Goal: Use online tool/utility: Utilize a website feature to perform a specific function

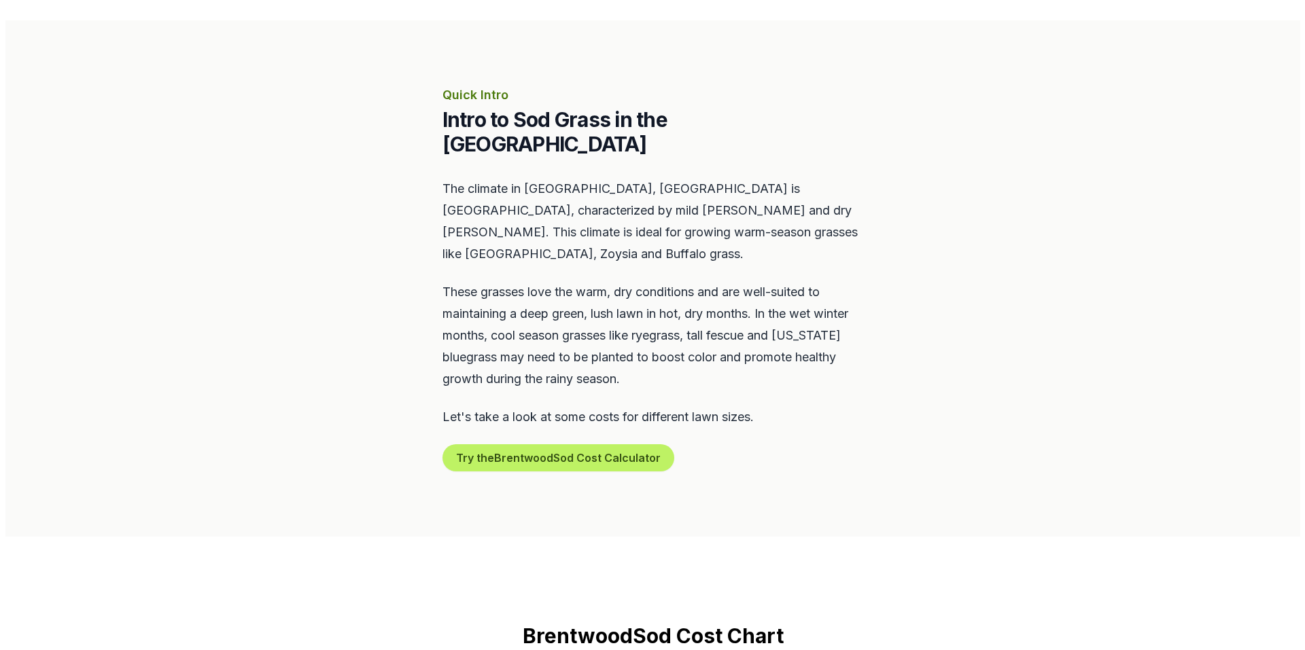
scroll to position [544, 0]
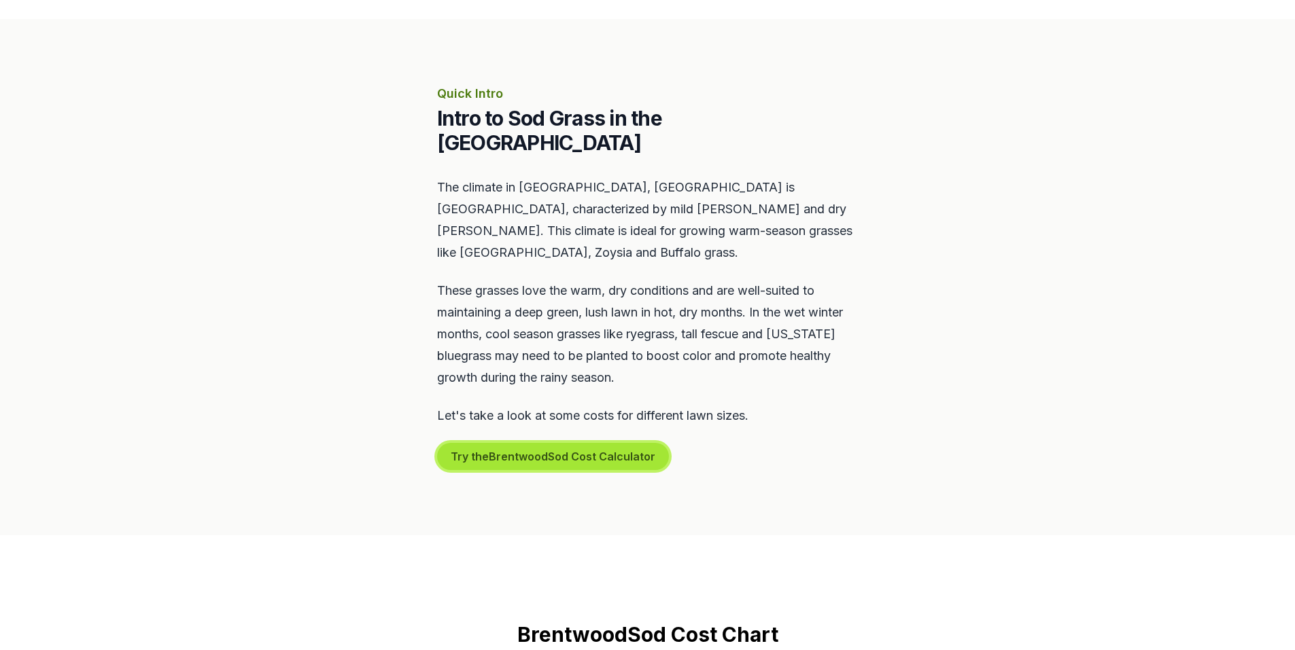
click at [591, 443] on button "Try the Brentwood Sod Cost Calculator" at bounding box center [553, 456] width 232 height 27
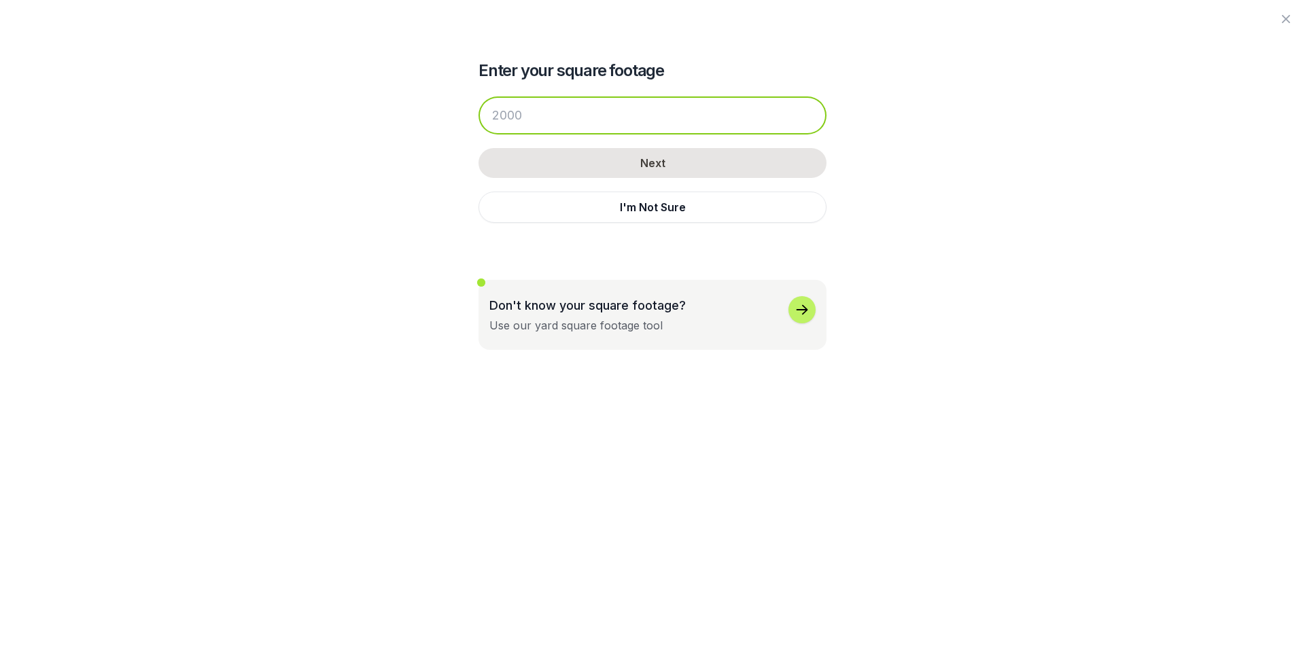
click at [621, 102] on input "number" at bounding box center [652, 116] width 348 height 38
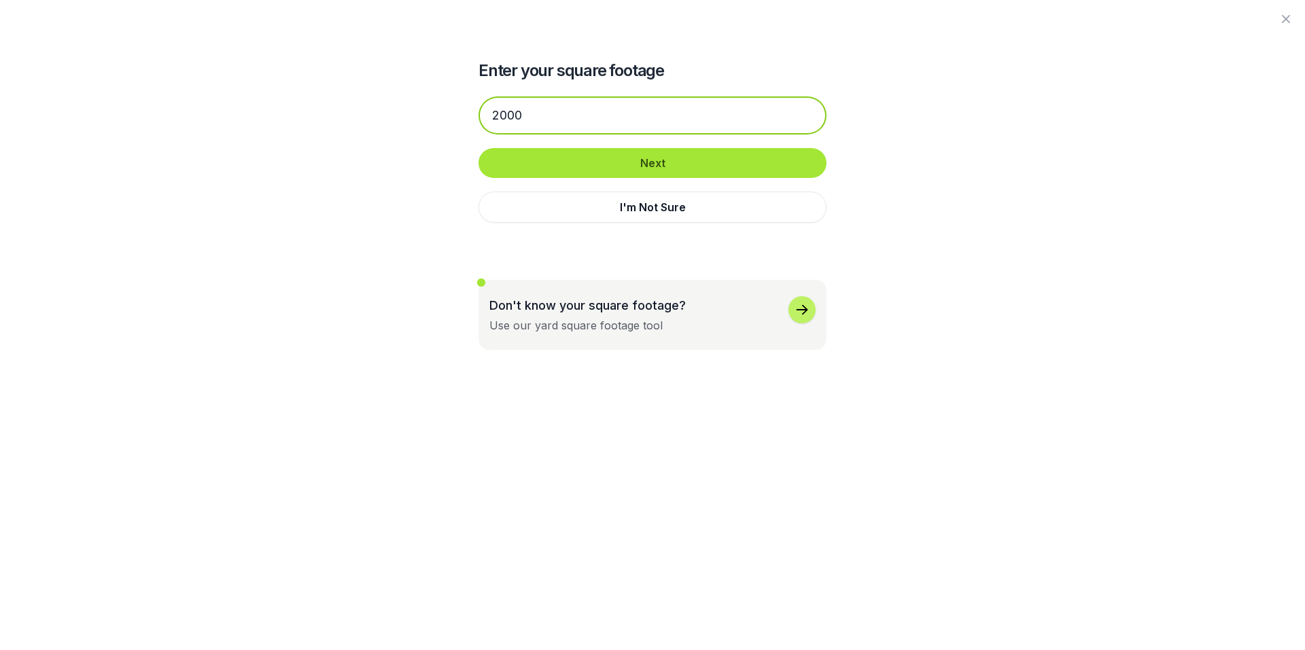
type input "2000"
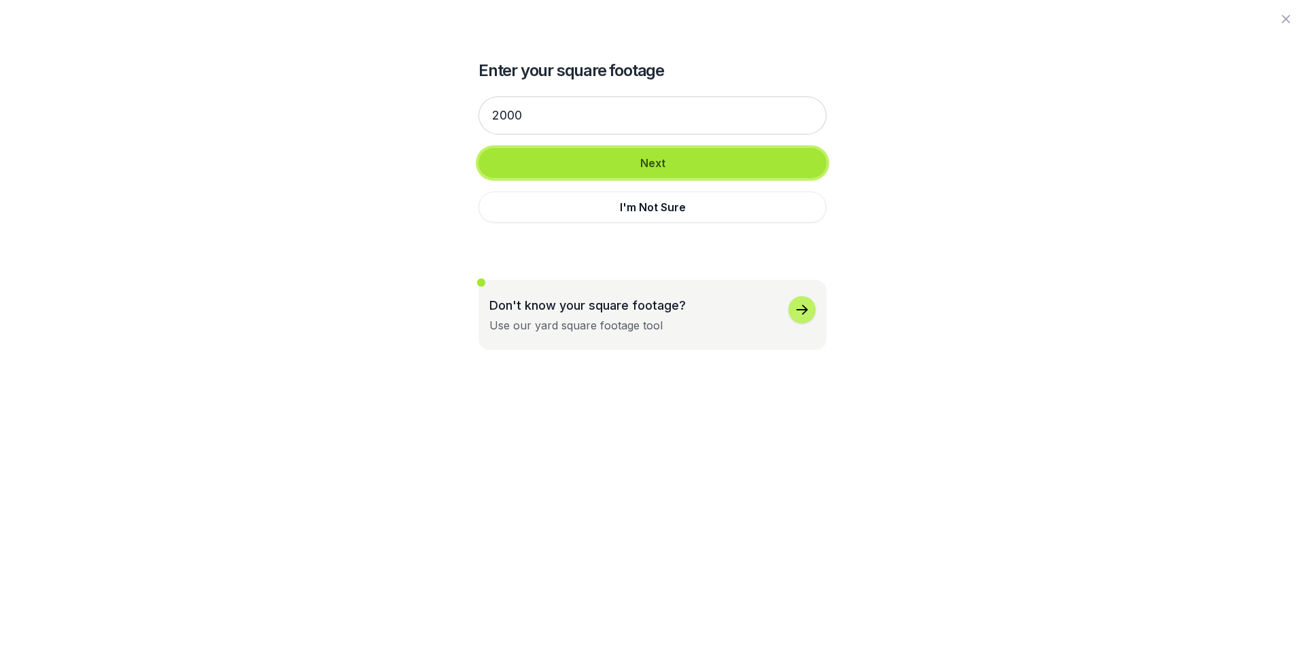
click at [631, 169] on button "Next" at bounding box center [652, 163] width 348 height 30
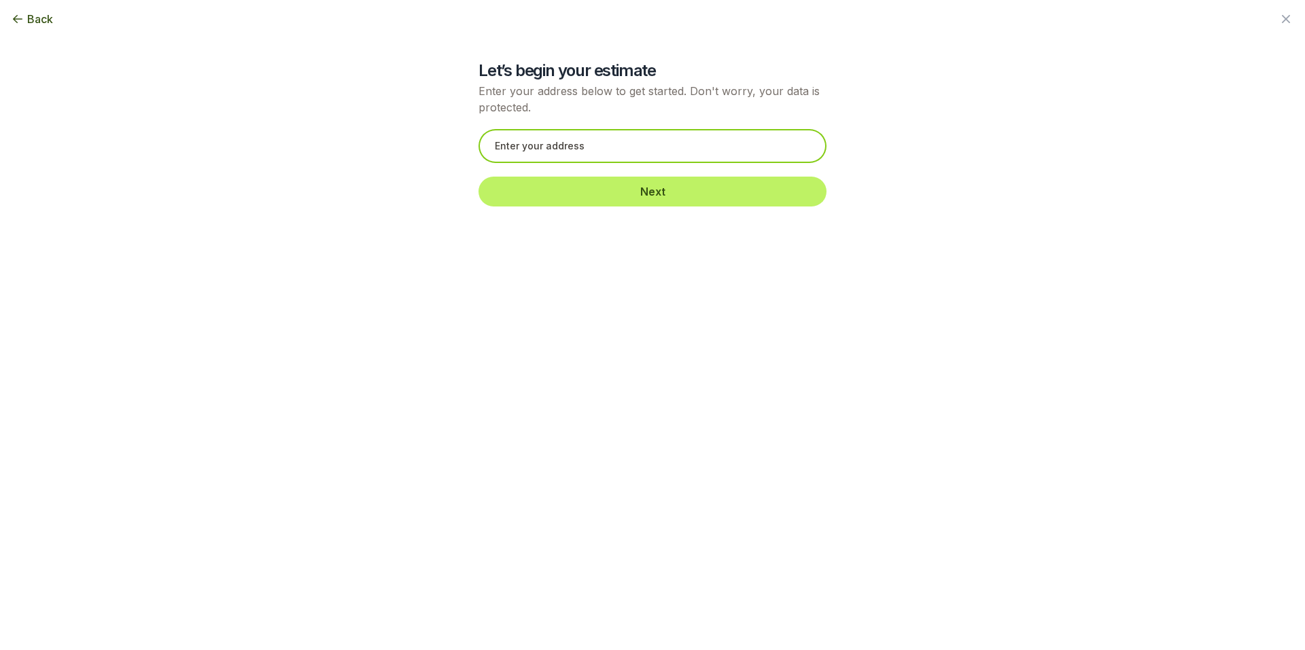
click at [653, 152] on input "text" at bounding box center [652, 146] width 348 height 34
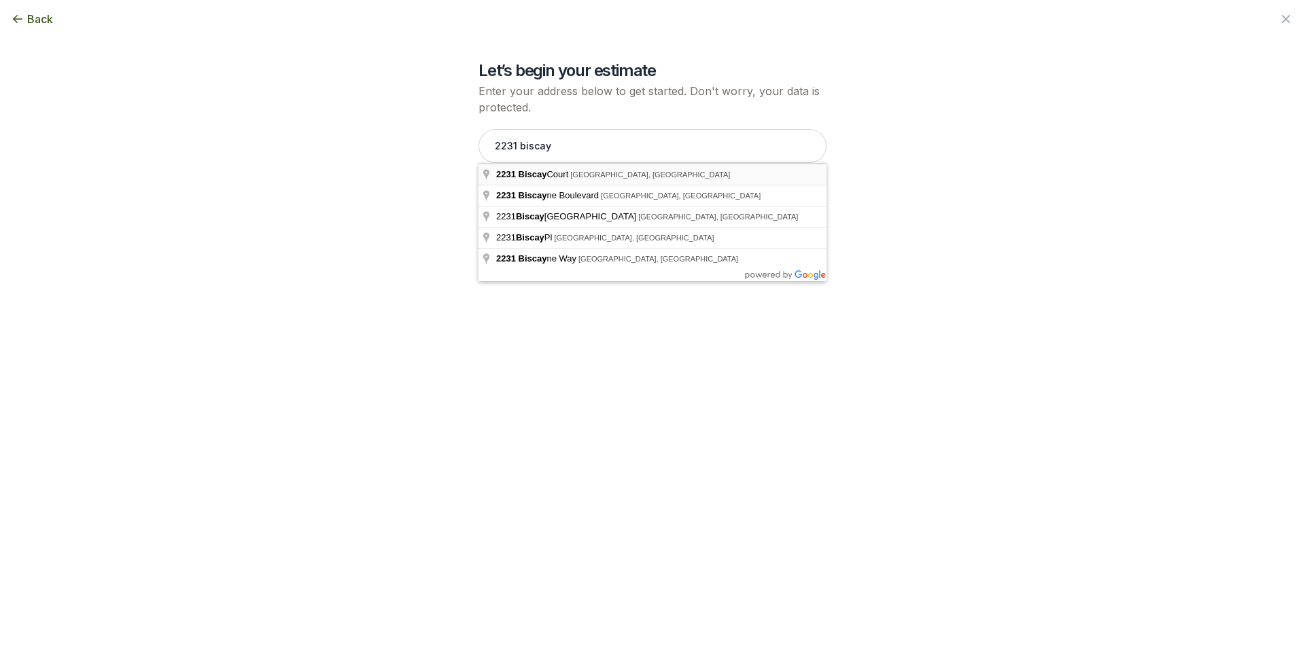
type input "[STREET_ADDRESS]"
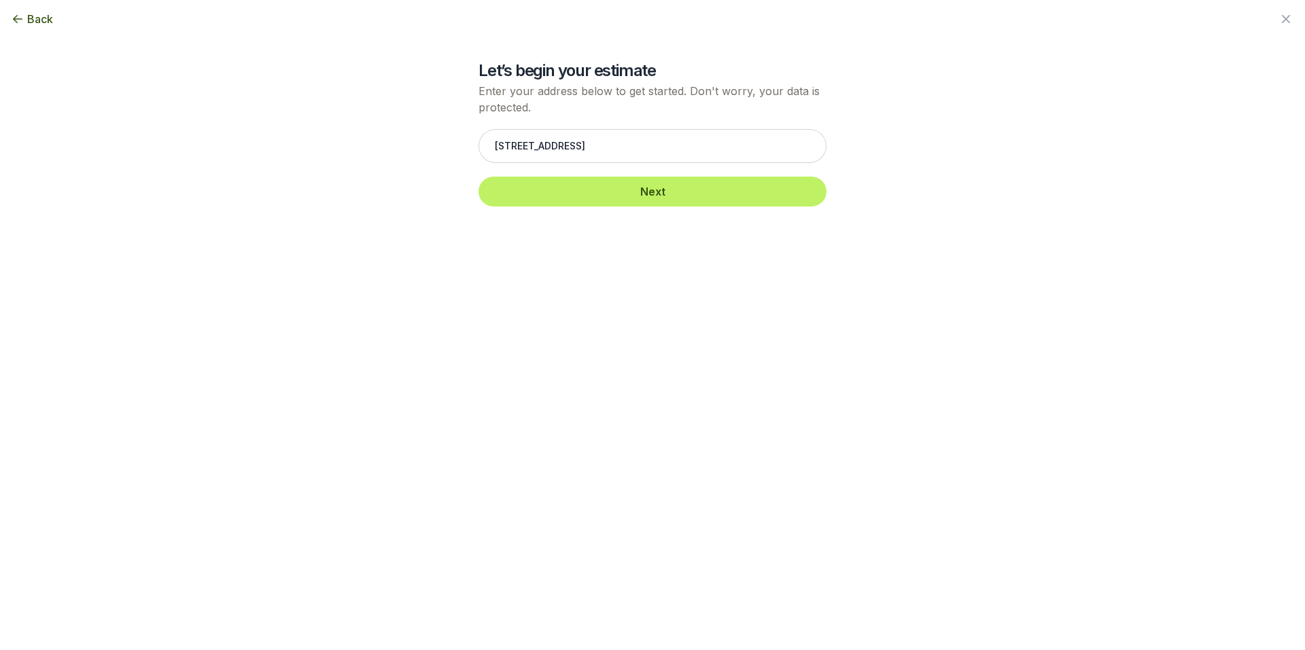
click at [646, 211] on div "[STREET_ADDRESS] Next" at bounding box center [652, 168] width 348 height 105
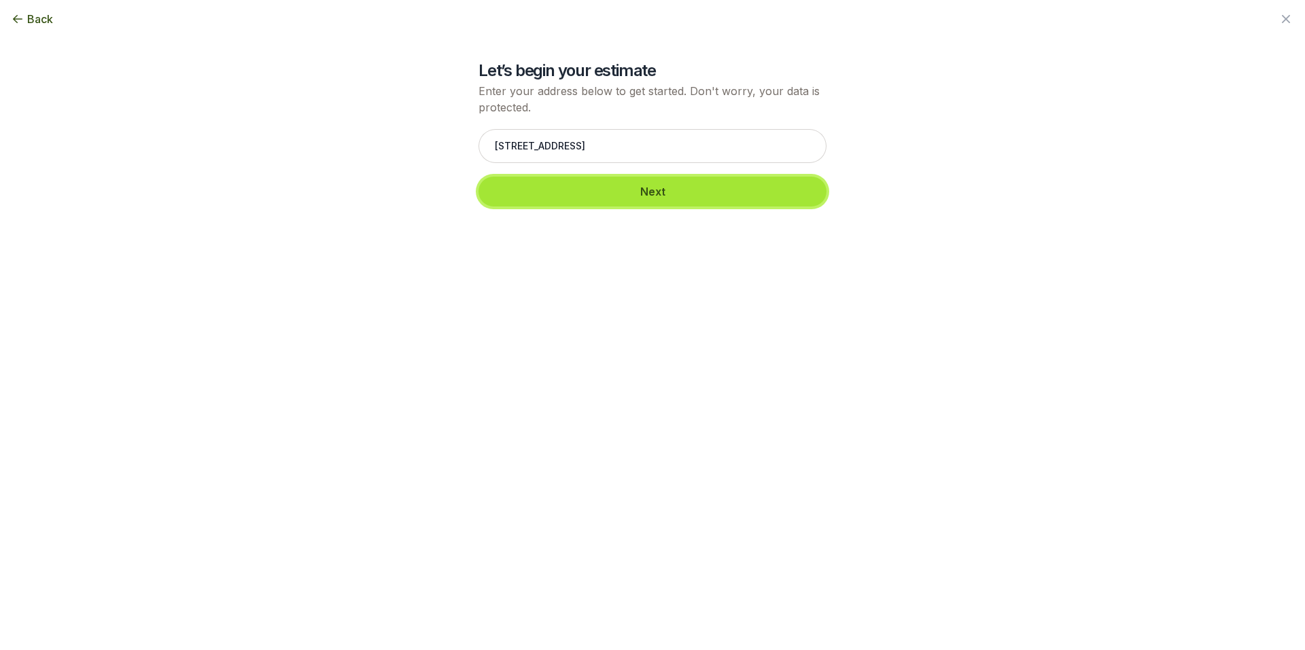
click at [658, 204] on button "Next" at bounding box center [652, 192] width 348 height 30
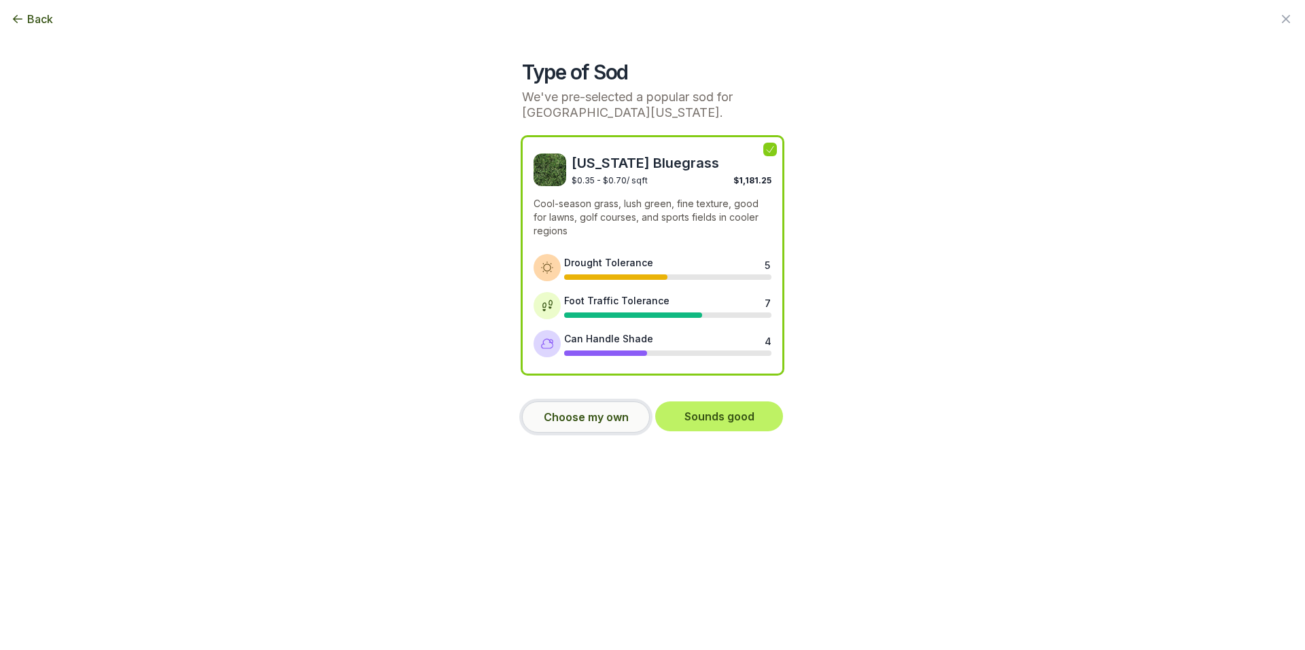
click at [621, 421] on button "Choose my own" at bounding box center [586, 417] width 128 height 31
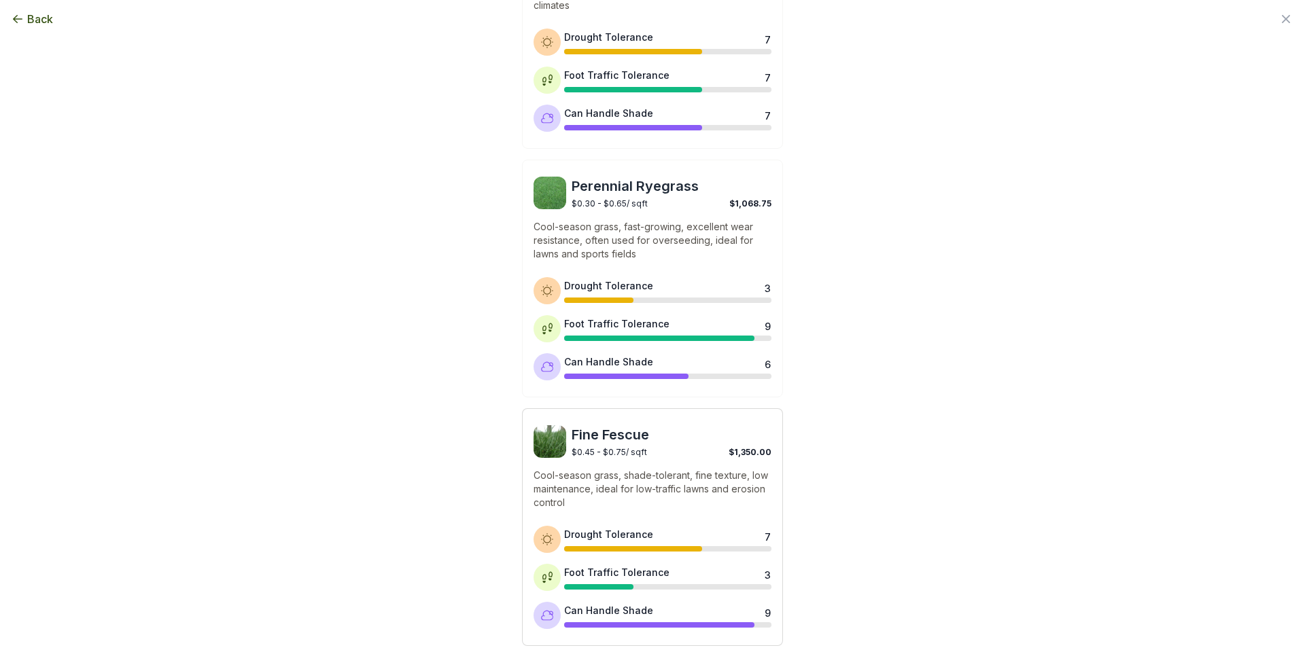
scroll to position [538, 0]
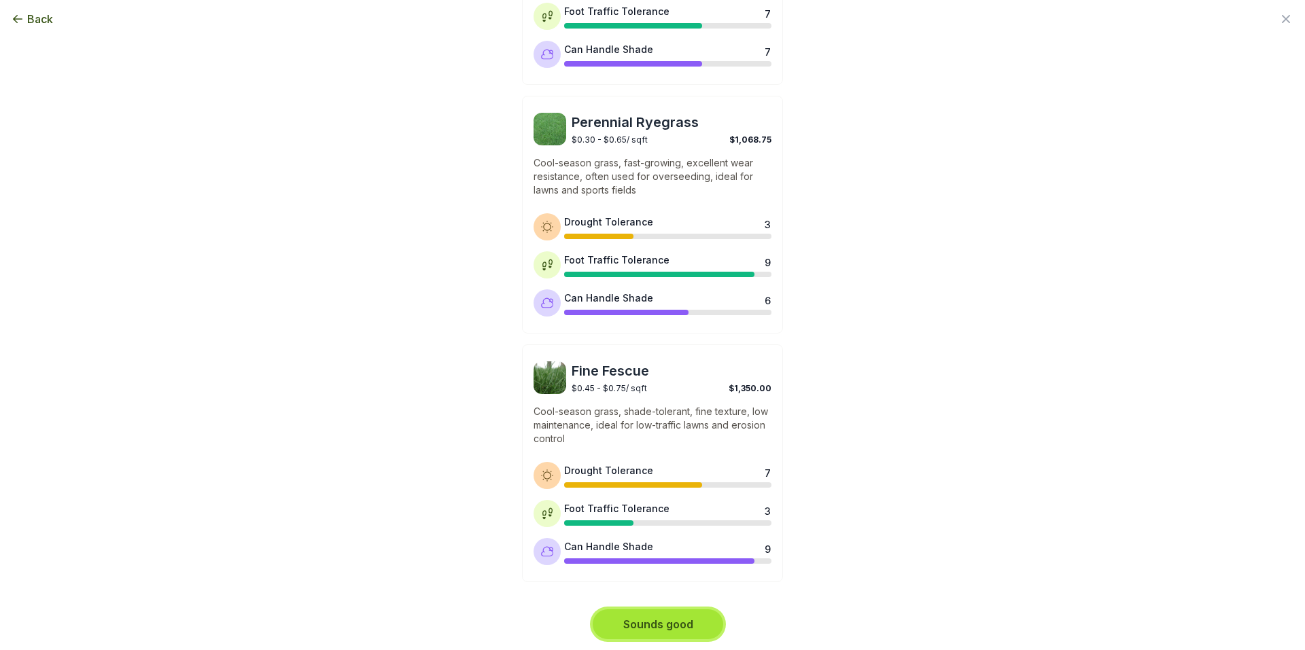
click at [651, 627] on button "Sounds good" at bounding box center [658, 625] width 130 height 30
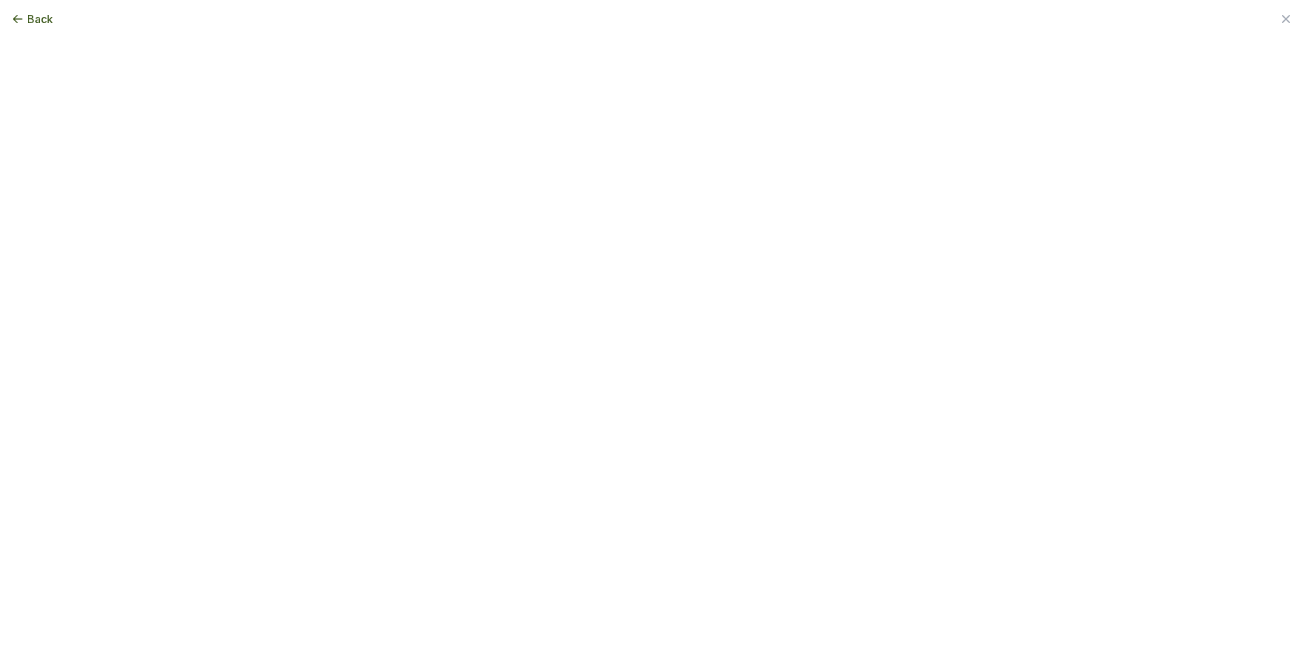
scroll to position [0, 0]
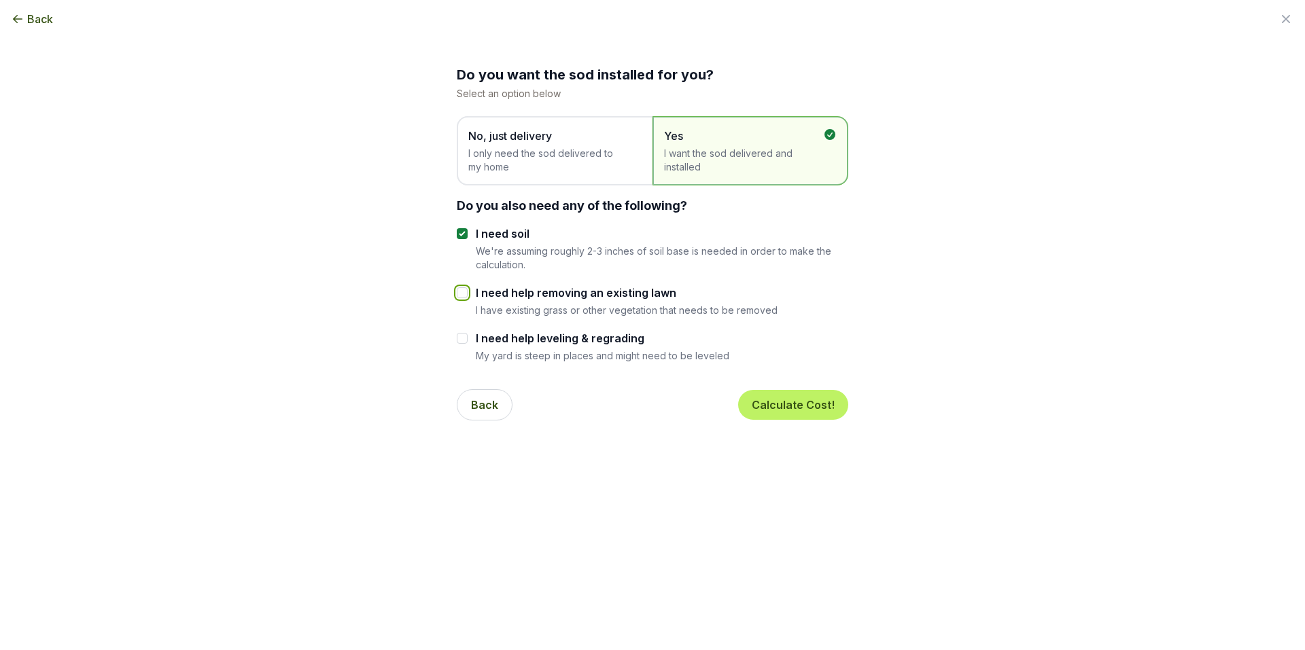
click at [459, 292] on input "I need help removing an existing lawn" at bounding box center [462, 292] width 11 height 11
checkbox input "true"
click at [457, 232] on input "I need soil" at bounding box center [462, 233] width 11 height 11
checkbox input "false"
click at [774, 404] on button "Calculate Cost!" at bounding box center [793, 405] width 110 height 30
